Goal: Information Seeking & Learning: Compare options

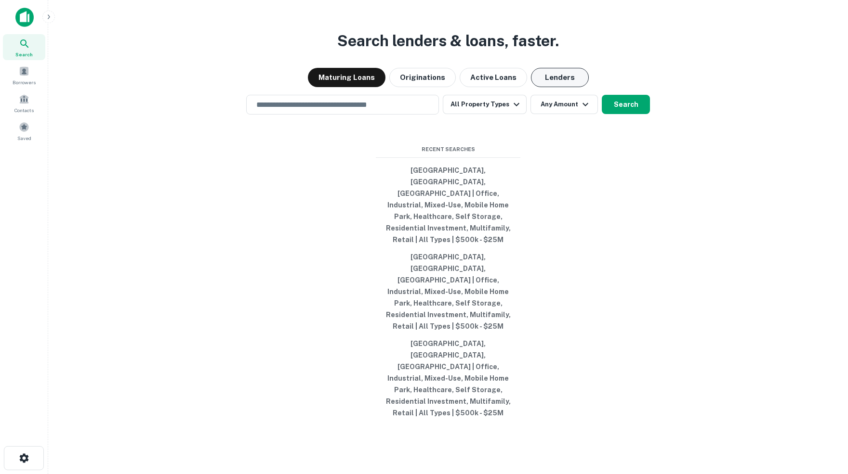
click at [551, 87] on button "Lenders" at bounding box center [560, 77] width 58 height 19
click at [342, 110] on input "text" at bounding box center [342, 104] width 184 height 11
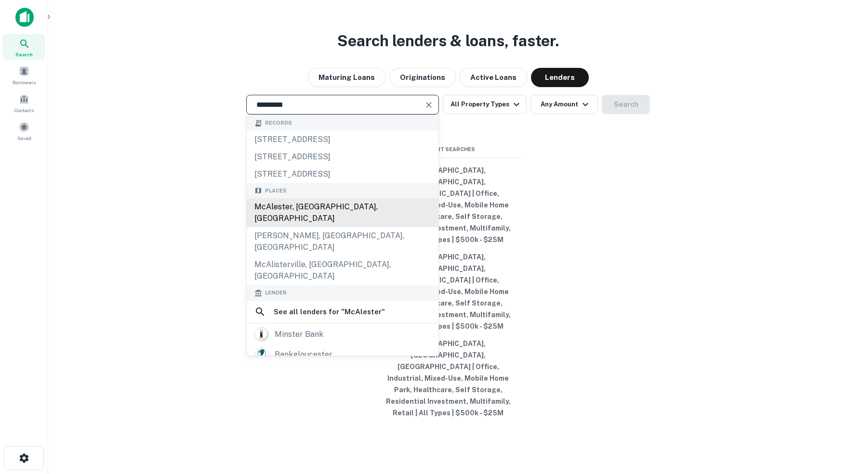
click at [312, 227] on div "McAlester, [GEOGRAPHIC_DATA], [GEOGRAPHIC_DATA]" at bounding box center [343, 212] width 192 height 29
type input "**********"
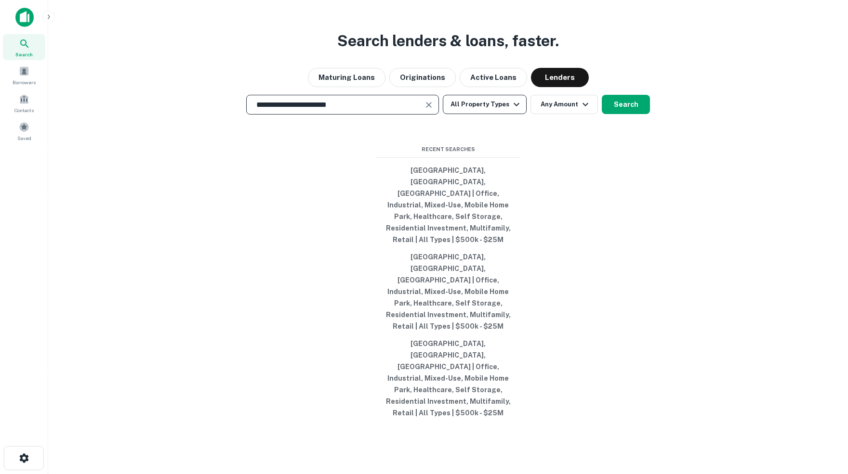
click at [518, 110] on icon "button" at bounding box center [517, 105] width 12 height 12
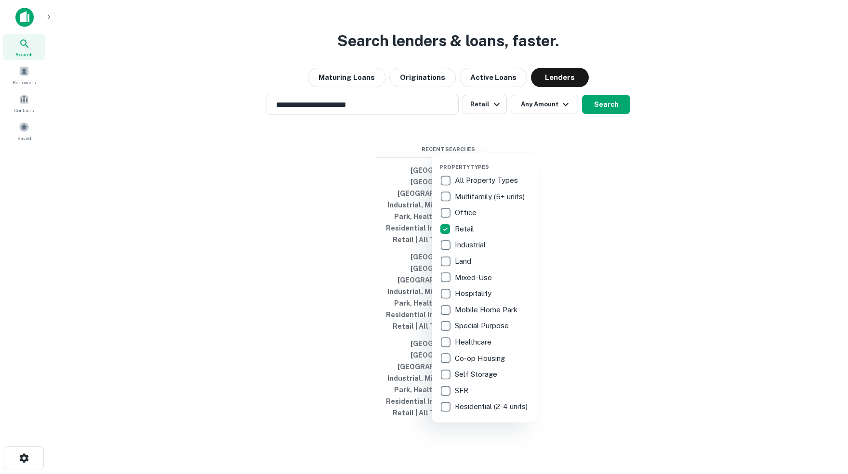
click at [568, 142] on div at bounding box center [424, 237] width 848 height 474
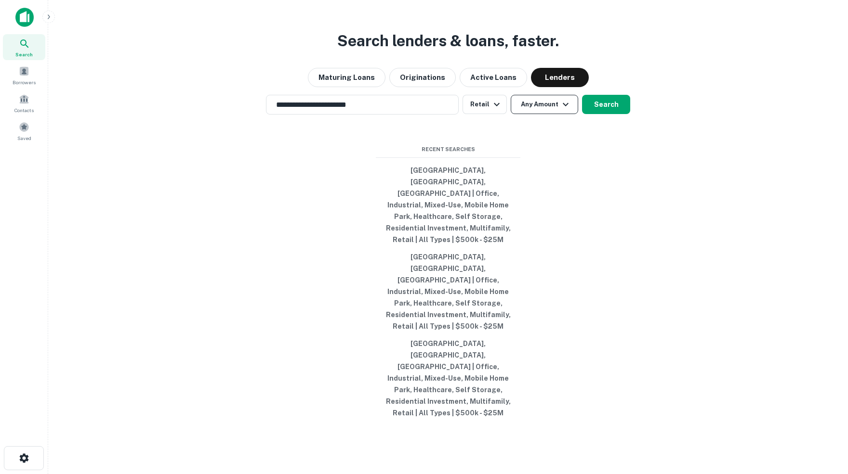
click at [569, 110] on icon "button" at bounding box center [566, 105] width 12 height 12
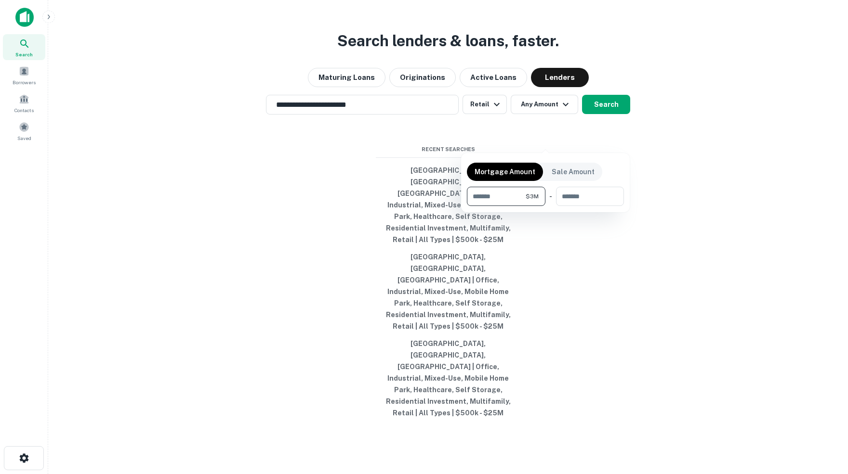
type input "*******"
type input "********"
click at [610, 143] on div at bounding box center [424, 237] width 848 height 474
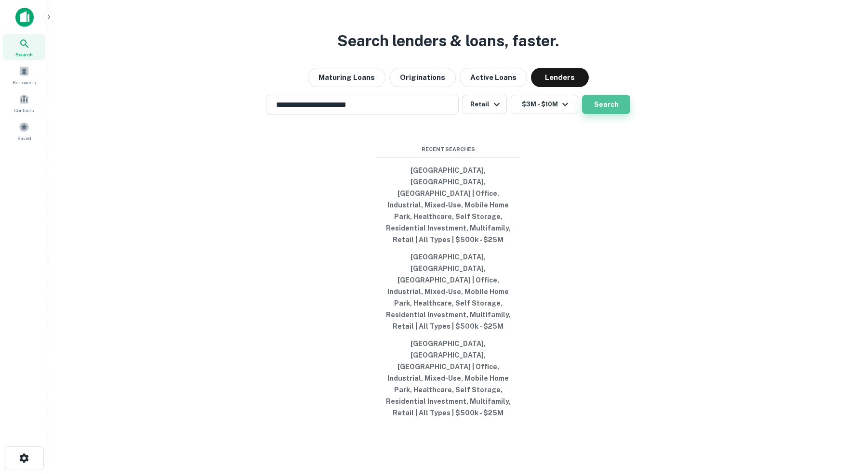
click at [606, 114] on button "Search" at bounding box center [606, 104] width 48 height 19
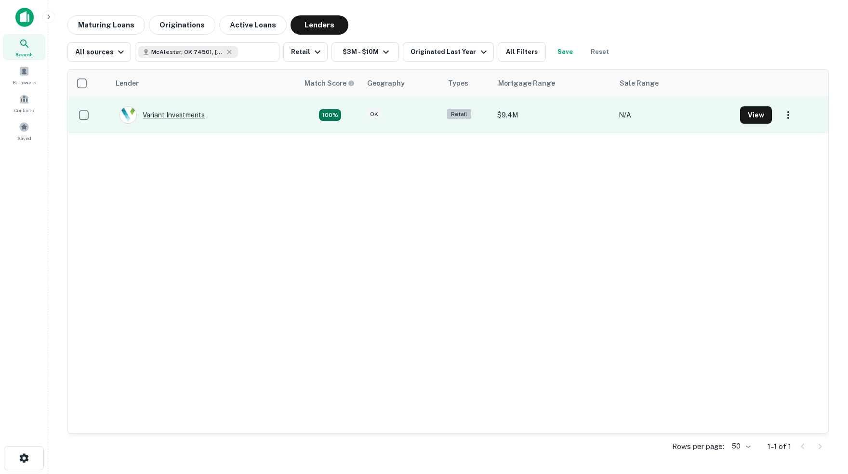
click at [199, 112] on div "Variant Investments" at bounding box center [161, 114] width 85 height 17
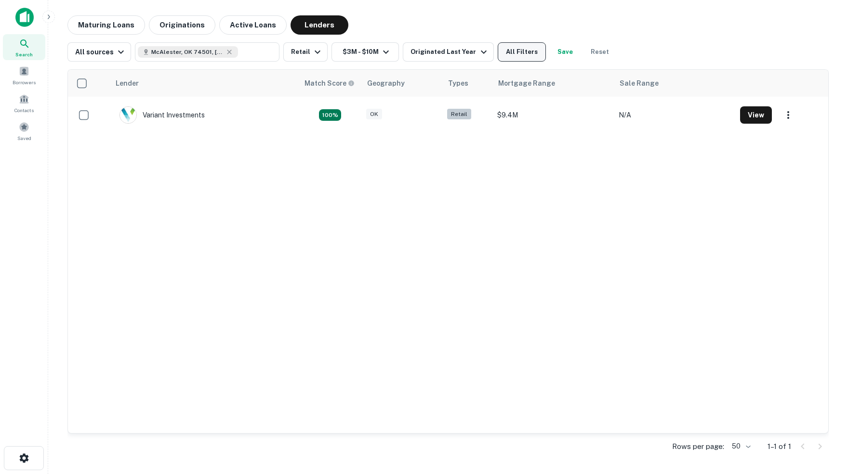
click at [527, 54] on button "All Filters" at bounding box center [522, 51] width 48 height 19
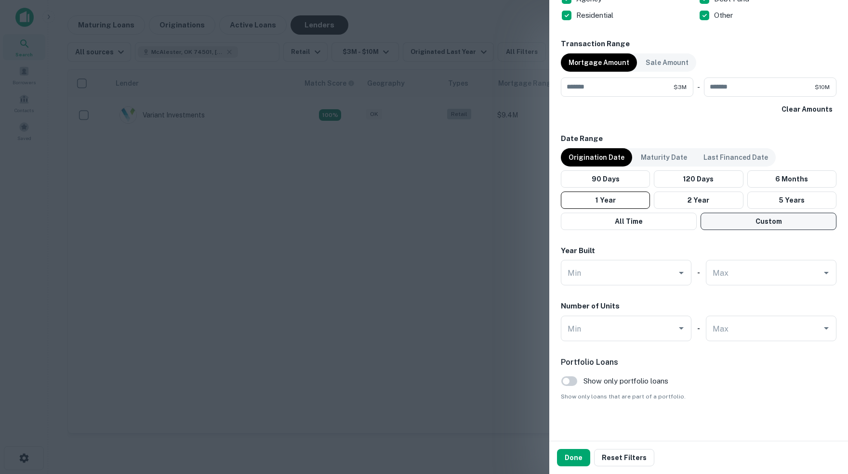
scroll to position [463, 0]
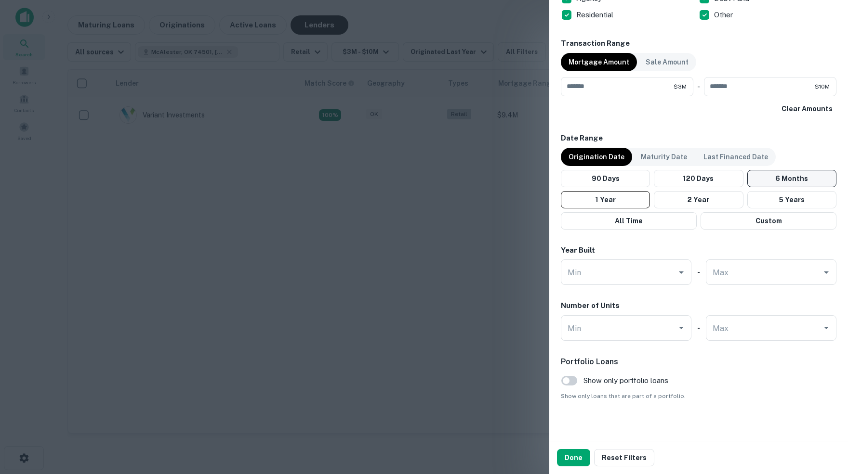
click at [778, 174] on button "6 Months" at bounding box center [791, 178] width 89 height 17
click at [573, 460] on button "Done" at bounding box center [573, 457] width 33 height 17
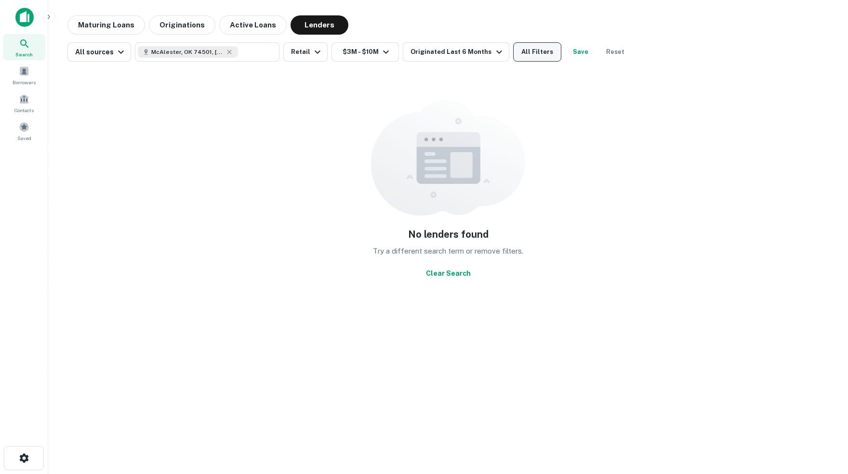
click at [541, 50] on button "All Filters" at bounding box center [537, 51] width 48 height 19
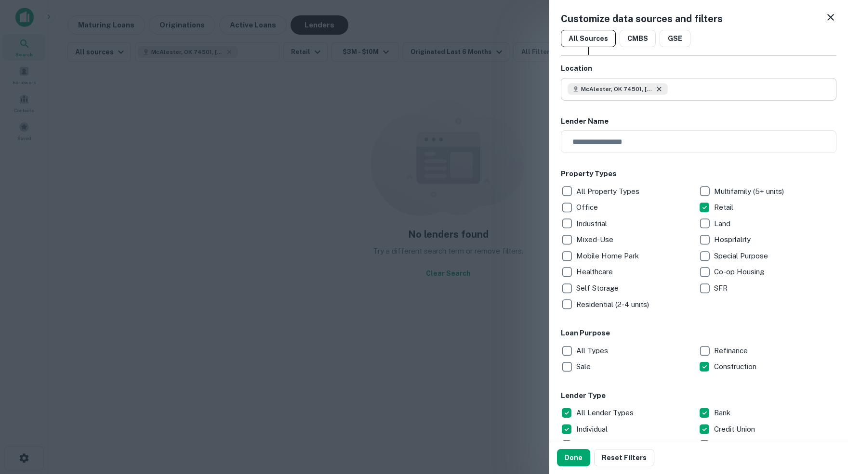
click at [661, 89] on icon at bounding box center [659, 89] width 4 height 4
click at [643, 89] on input "text" at bounding box center [701, 89] width 269 height 23
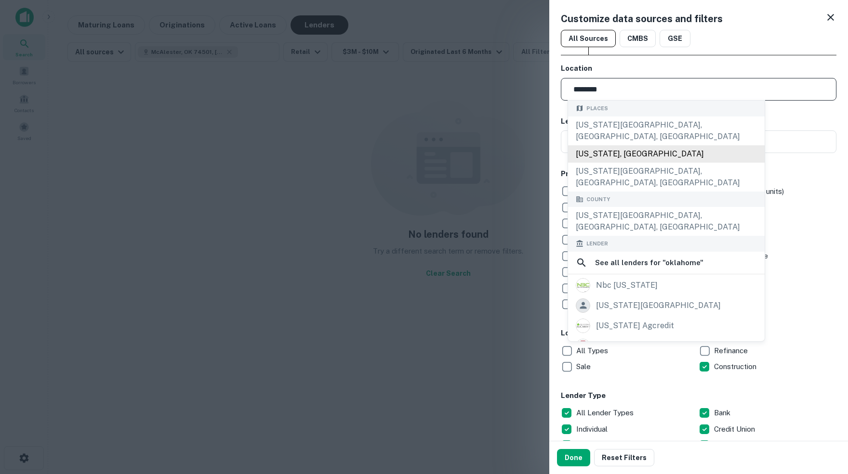
click at [603, 145] on div "[US_STATE], [GEOGRAPHIC_DATA]" at bounding box center [666, 153] width 197 height 17
type input "**********"
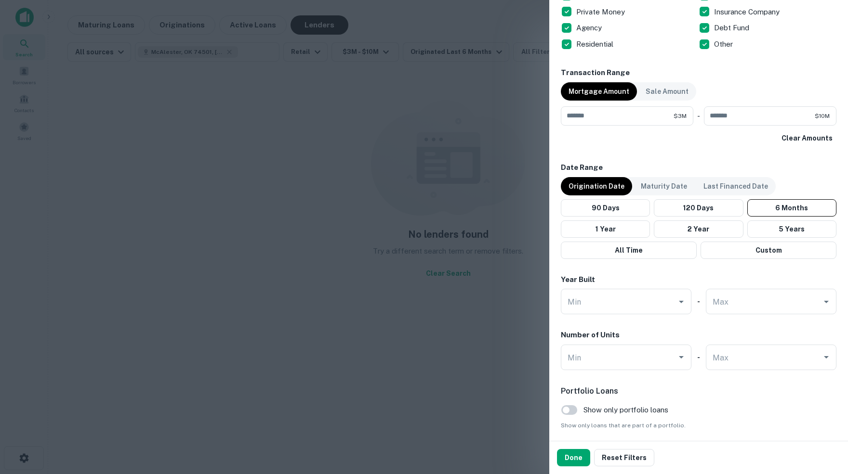
scroll to position [438, 0]
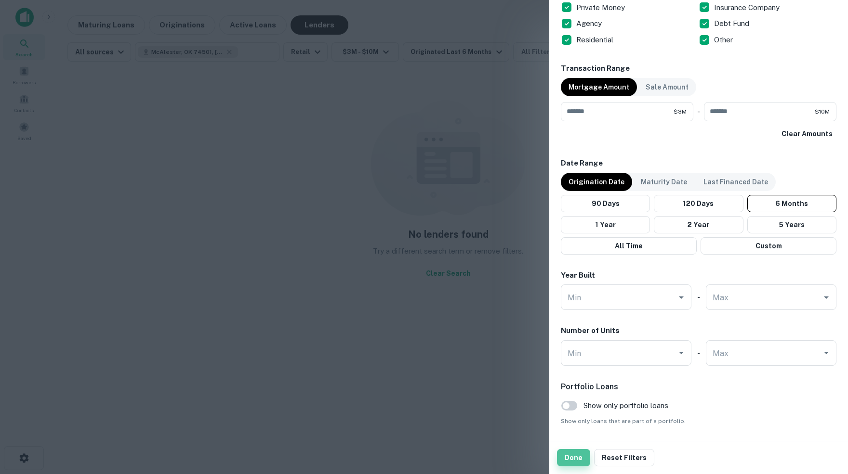
click at [569, 458] on button "Done" at bounding box center [573, 457] width 33 height 17
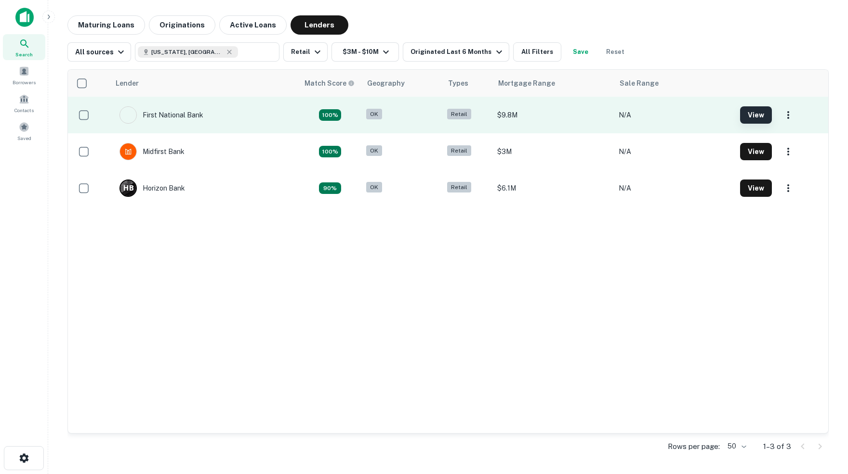
click at [754, 115] on button "View" at bounding box center [756, 114] width 32 height 17
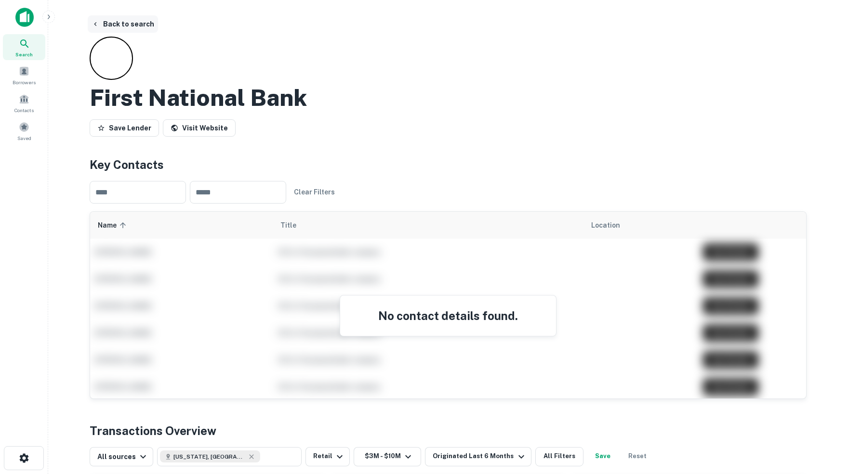
click at [117, 23] on button "Back to search" at bounding box center [123, 23] width 70 height 17
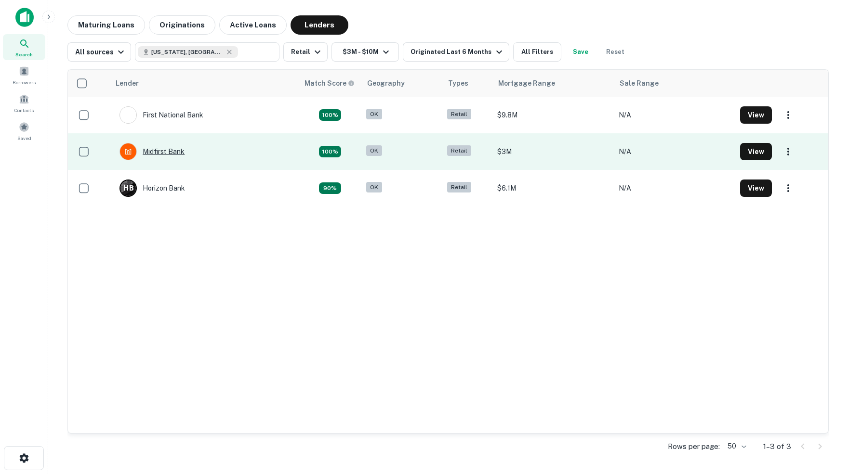
click at [165, 148] on div "Midfirst Bank" at bounding box center [151, 151] width 65 height 17
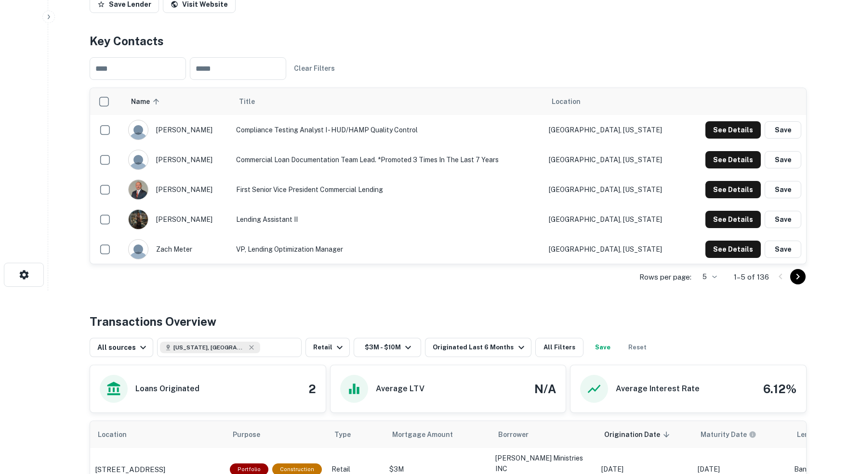
scroll to position [184, 0]
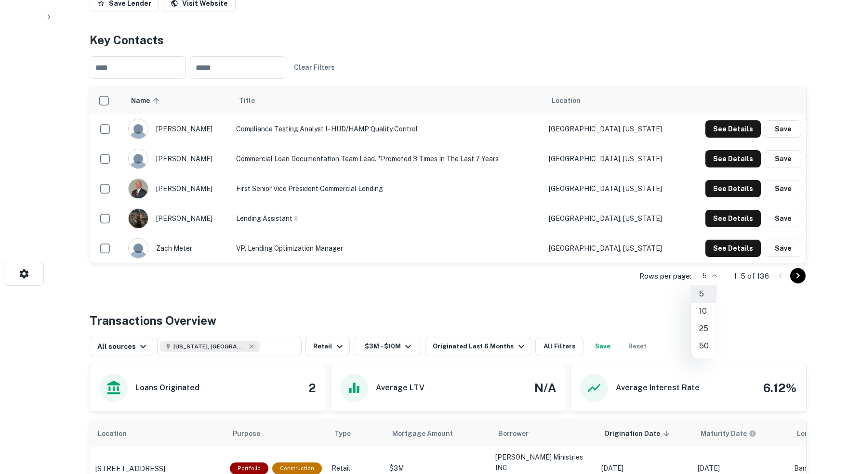
click at [712, 274] on body "Search Borrowers Contacts Saved Back to search Midfirst Bank Description SHOW M…" at bounding box center [424, 53] width 848 height 474
click at [703, 309] on li "10" at bounding box center [703, 311] width 25 height 17
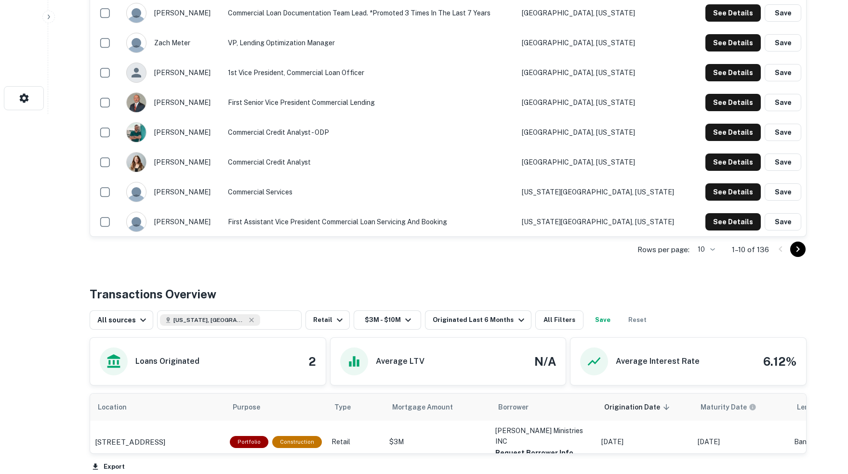
scroll to position [349, 0]
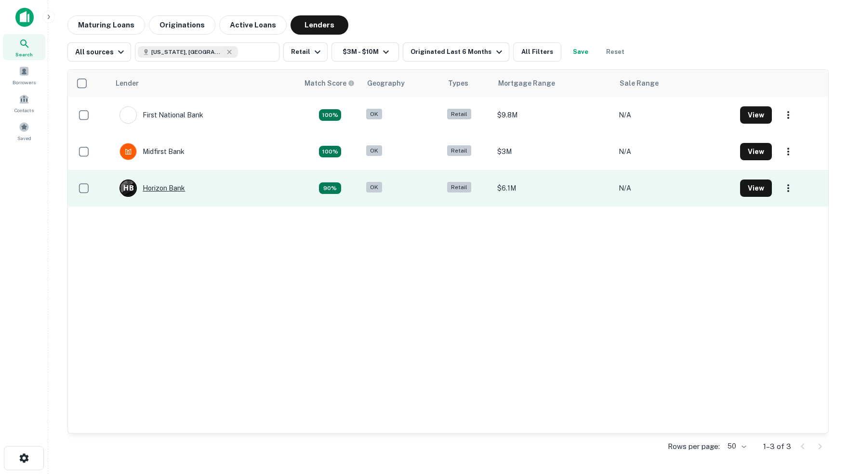
click at [181, 188] on div "H B Horizon Bank" at bounding box center [152, 188] width 66 height 17
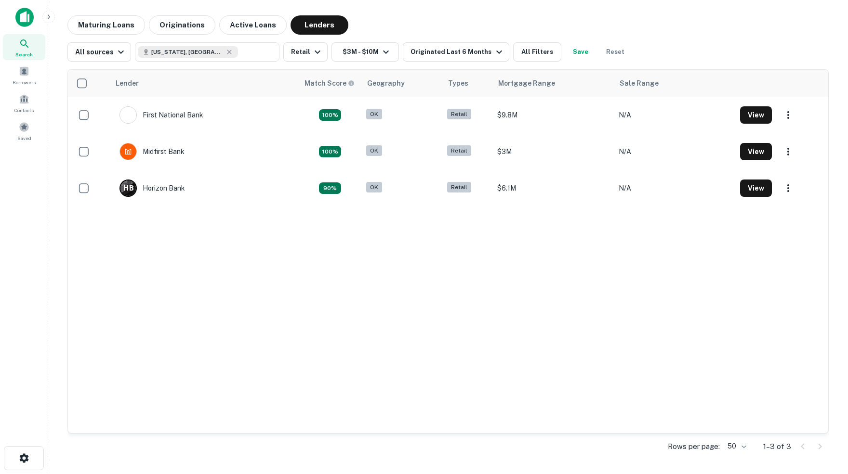
click at [20, 40] on icon at bounding box center [25, 44] width 12 height 12
